Goal: Find specific page/section: Find specific page/section

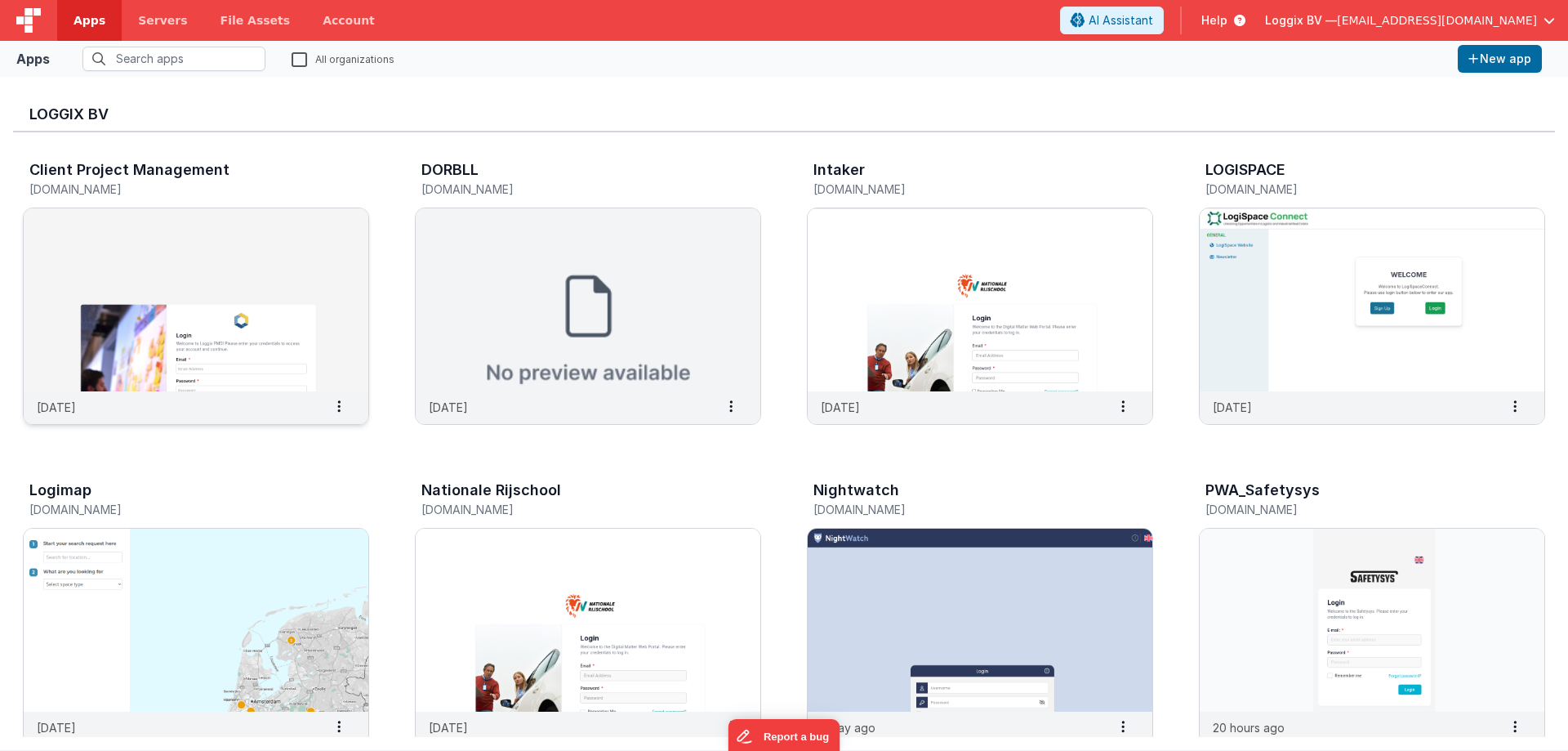
click at [188, 268] on img at bounding box center [196, 300] width 345 height 183
